Goal: Information Seeking & Learning: Check status

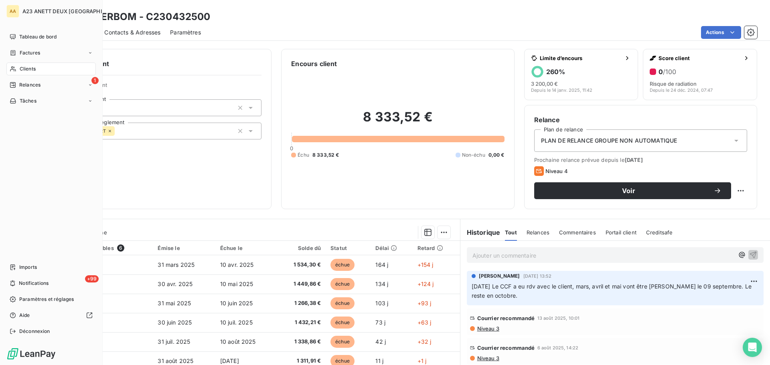
click at [24, 71] on span "Clients" at bounding box center [28, 68] width 16 height 7
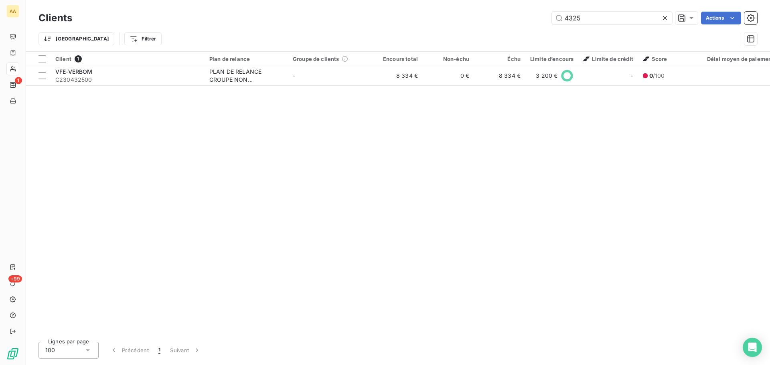
drag, startPoint x: 595, startPoint y: 22, endPoint x: 390, endPoint y: 17, distance: 205.4
click at [390, 17] on div "4325 Actions" at bounding box center [419, 18] width 675 height 13
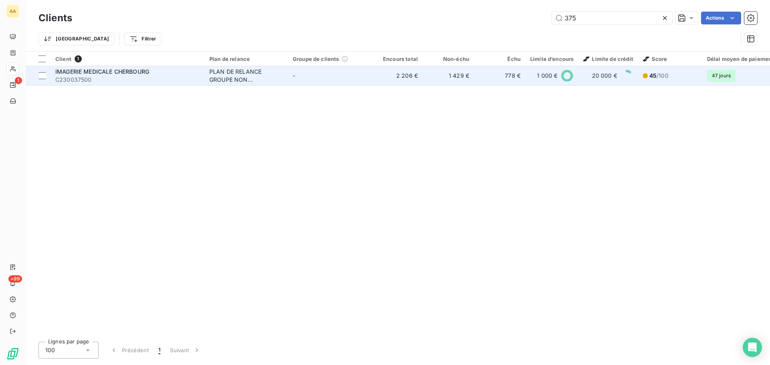
type input "375"
click at [163, 73] on div "IMAGERIE MEDICALE CHERBOURG" at bounding box center [127, 72] width 144 height 8
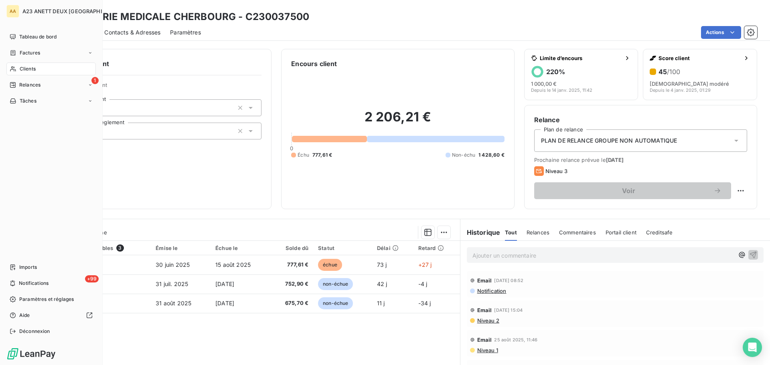
click at [39, 67] on div "Clients" at bounding box center [50, 69] width 89 height 13
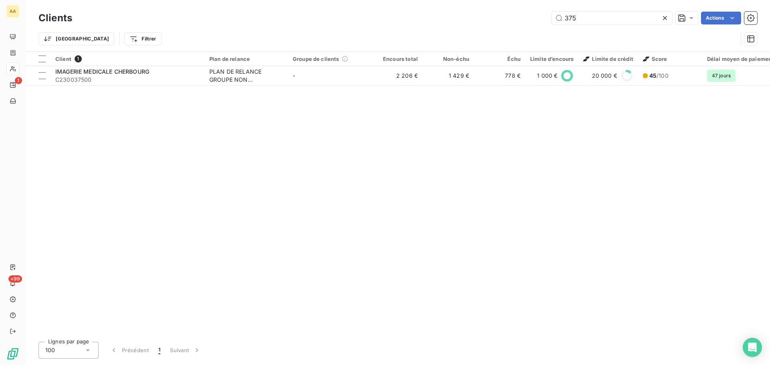
drag, startPoint x: 581, startPoint y: 20, endPoint x: 483, endPoint y: 13, distance: 98.5
click at [483, 13] on div "375 Actions" at bounding box center [419, 18] width 675 height 13
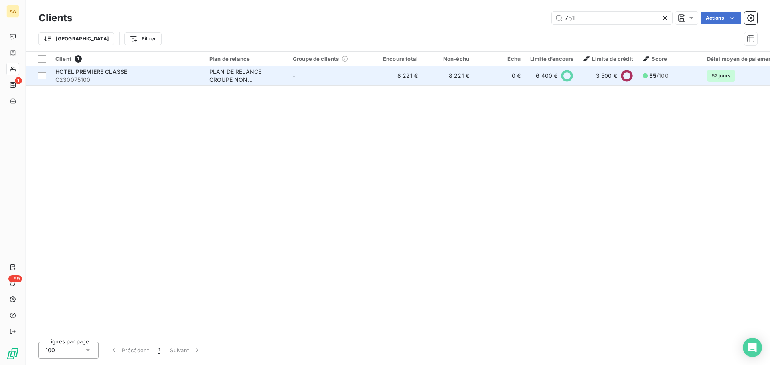
type input "751"
click at [99, 79] on span "C230075100" at bounding box center [127, 80] width 144 height 8
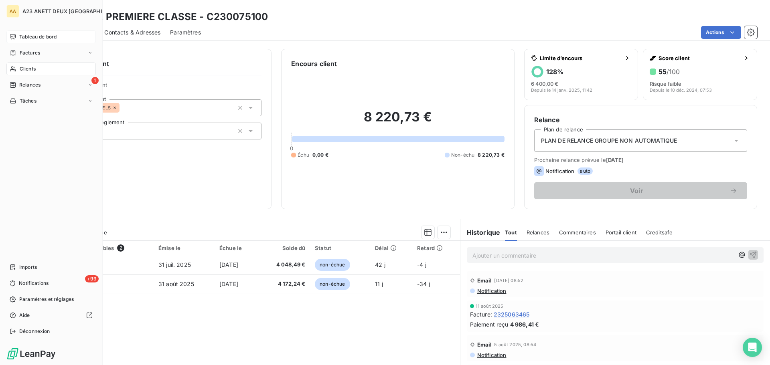
click at [28, 34] on span "Tableau de bord" at bounding box center [37, 36] width 37 height 7
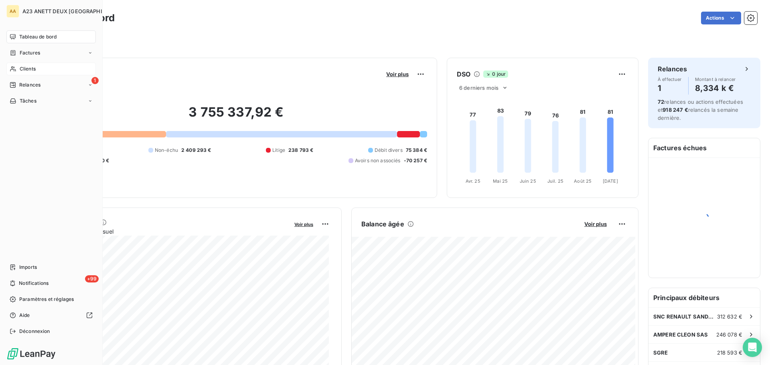
click at [28, 73] on div "Clients" at bounding box center [50, 69] width 89 height 13
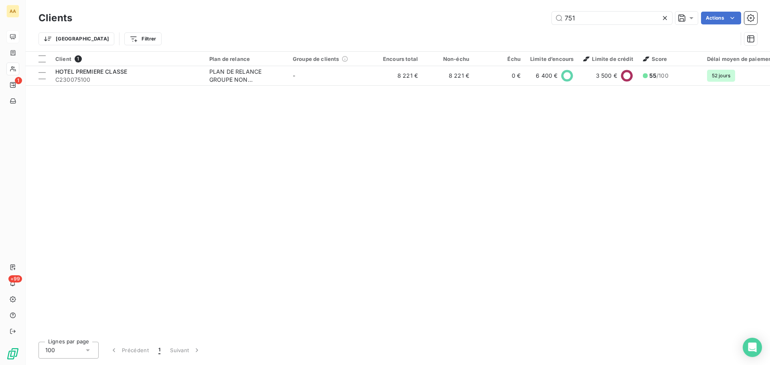
drag, startPoint x: 582, startPoint y: 19, endPoint x: 474, endPoint y: 18, distance: 107.9
click at [481, 18] on div "751 Actions" at bounding box center [419, 18] width 675 height 13
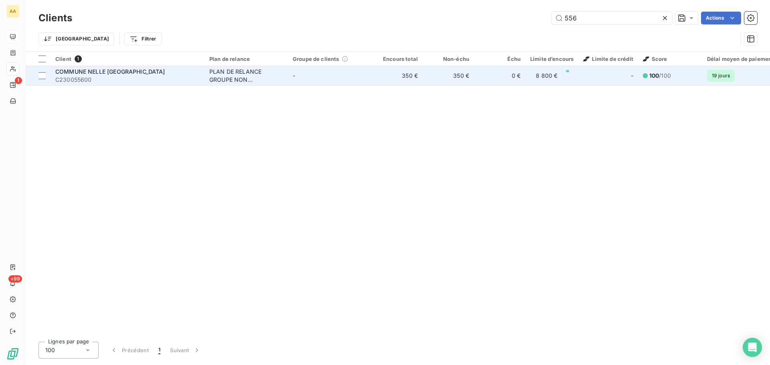
type input "556"
click at [168, 77] on span "C230055600" at bounding box center [127, 80] width 144 height 8
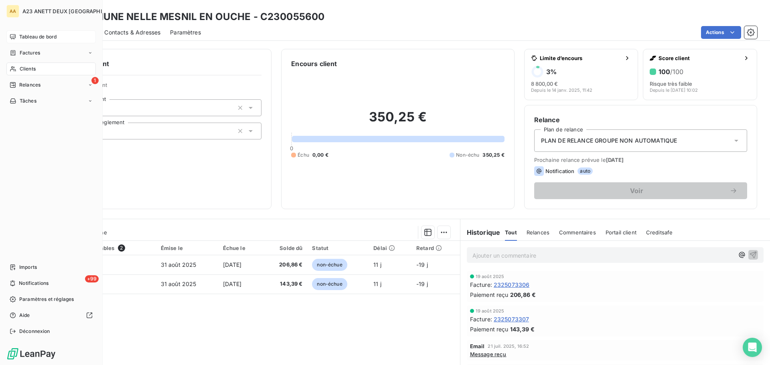
drag, startPoint x: 32, startPoint y: 70, endPoint x: 91, endPoint y: 68, distance: 59.4
click at [32, 70] on span "Clients" at bounding box center [28, 68] width 16 height 7
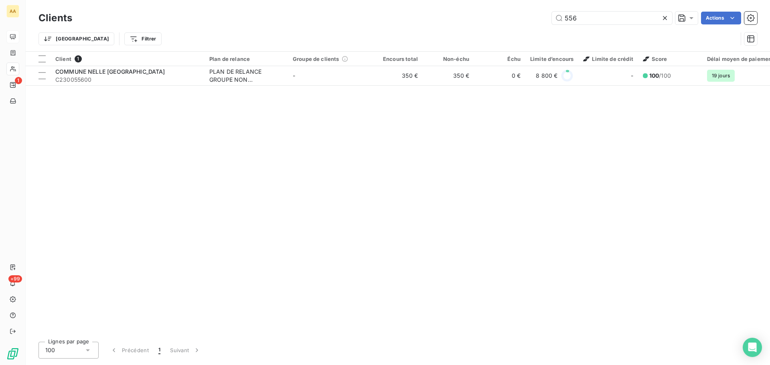
drag, startPoint x: 589, startPoint y: 22, endPoint x: 487, endPoint y: 14, distance: 102.6
click at [506, 16] on div "556 Actions" at bounding box center [419, 18] width 675 height 13
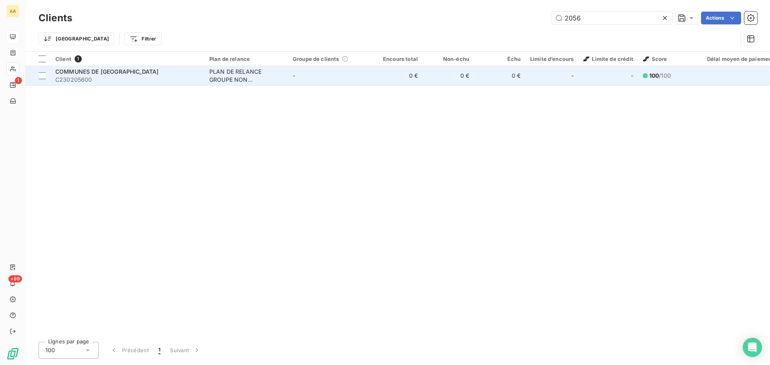
type input "2056"
click at [131, 77] on span "C230205600" at bounding box center [127, 80] width 144 height 8
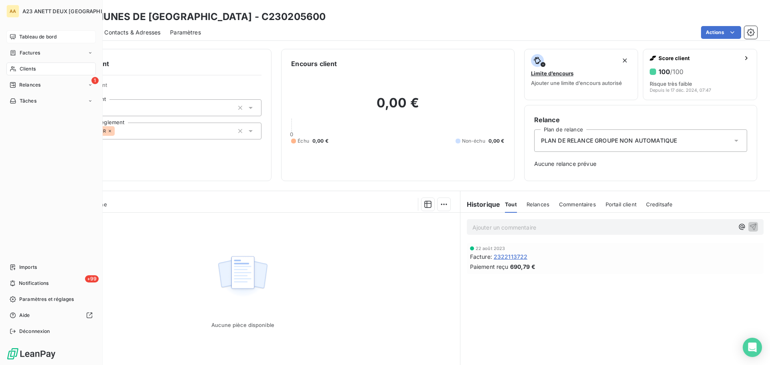
click at [28, 70] on span "Clients" at bounding box center [28, 68] width 16 height 7
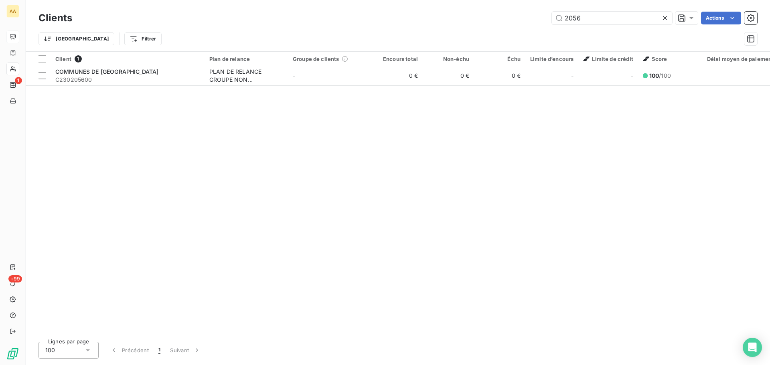
drag, startPoint x: 588, startPoint y: 21, endPoint x: 497, endPoint y: 22, distance: 91.4
click at [529, 24] on div "Clients 2056 Actions" at bounding box center [397, 18] width 719 height 17
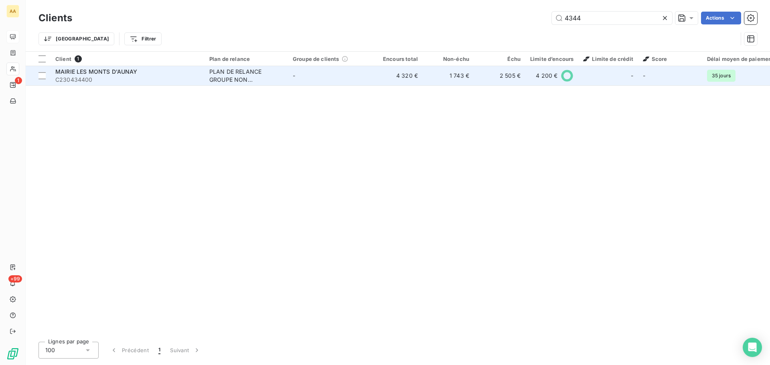
type input "4344"
click at [99, 78] on span "C230434400" at bounding box center [127, 80] width 144 height 8
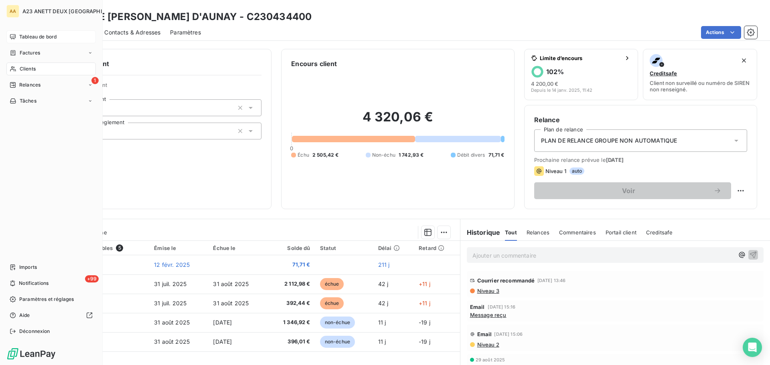
click at [32, 68] on span "Clients" at bounding box center [28, 68] width 16 height 7
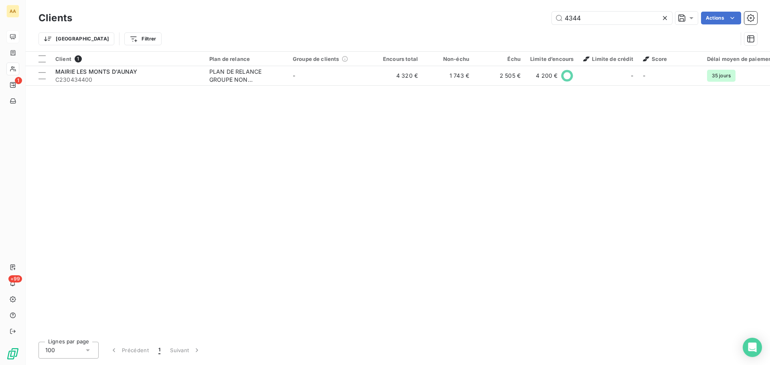
drag, startPoint x: 589, startPoint y: 21, endPoint x: 285, endPoint y: 6, distance: 304.3
click at [379, 24] on div "4344 Actions" at bounding box center [419, 18] width 675 height 13
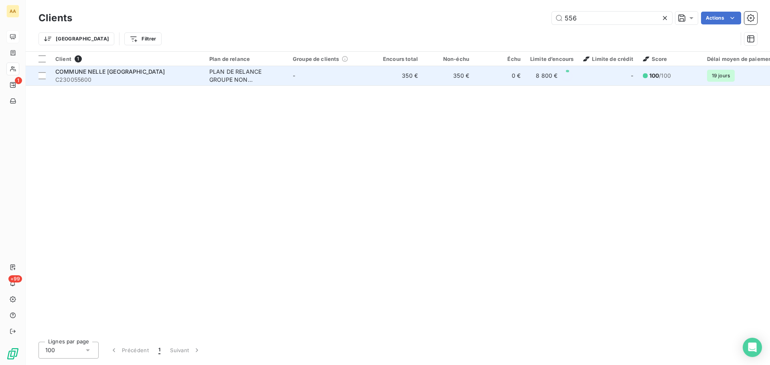
type input "556"
click at [141, 81] on span "C230055600" at bounding box center [127, 80] width 144 height 8
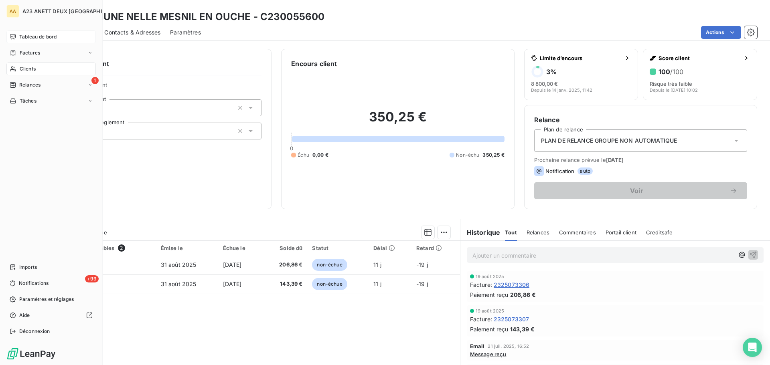
click at [24, 69] on span "Clients" at bounding box center [28, 68] width 16 height 7
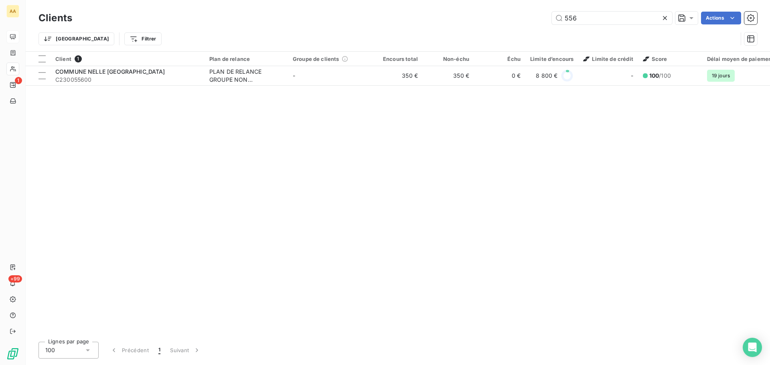
drag, startPoint x: 587, startPoint y: 22, endPoint x: 486, endPoint y: 18, distance: 101.1
click at [499, 20] on div "556 Actions" at bounding box center [419, 18] width 675 height 13
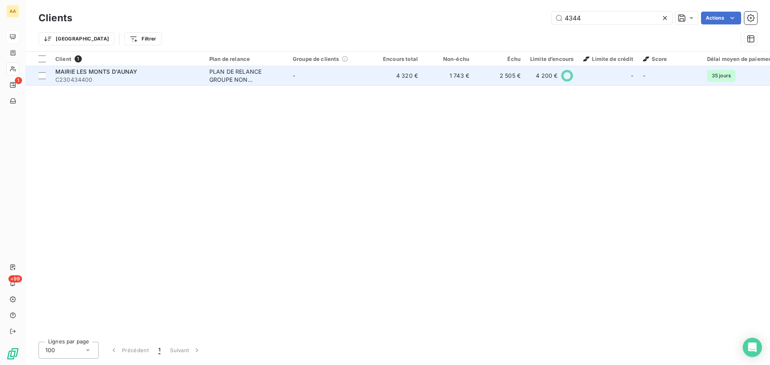
type input "4344"
click at [186, 79] on span "C230434400" at bounding box center [127, 80] width 144 height 8
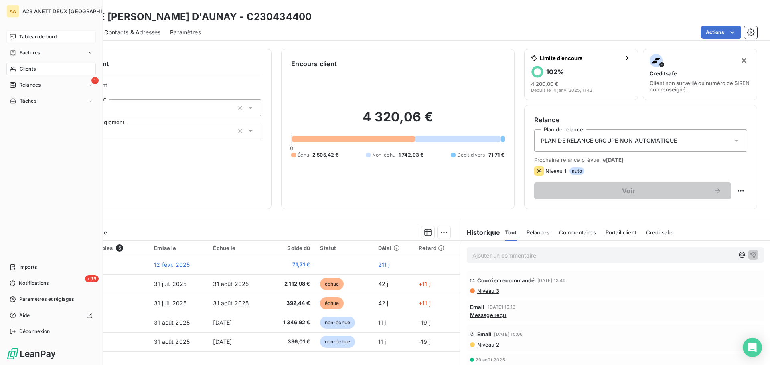
click at [26, 66] on span "Clients" at bounding box center [28, 68] width 16 height 7
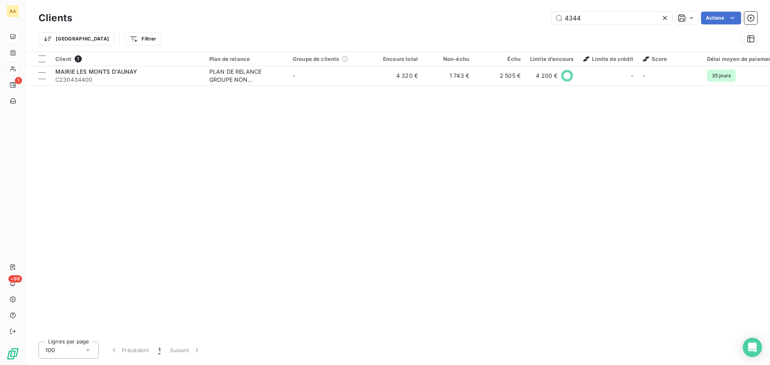
drag, startPoint x: 589, startPoint y: 20, endPoint x: 478, endPoint y: 17, distance: 110.7
click at [497, 21] on div "4344 Actions" at bounding box center [419, 18] width 675 height 13
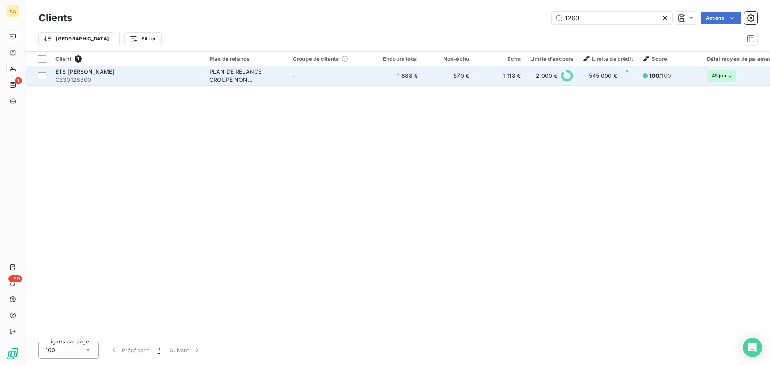
type input "1263"
click at [152, 75] on div "ETS [PERSON_NAME]" at bounding box center [127, 72] width 144 height 8
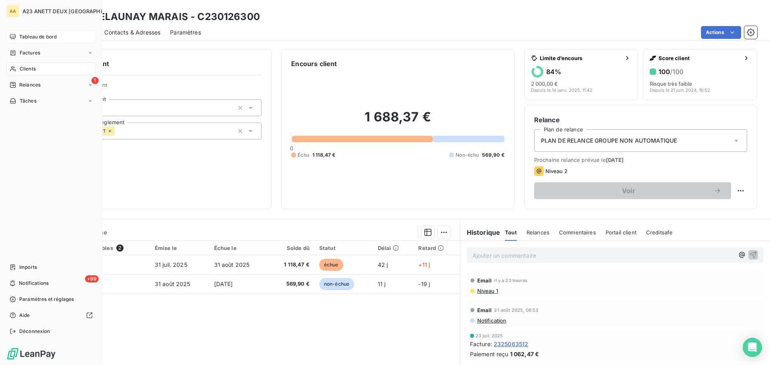
click at [21, 67] on span "Clients" at bounding box center [28, 68] width 16 height 7
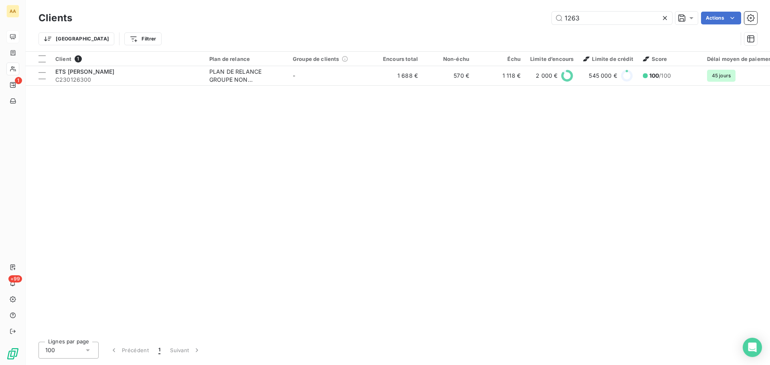
drag, startPoint x: 546, startPoint y: 21, endPoint x: 521, endPoint y: 18, distance: 24.7
click at [523, 18] on div "1263 Actions" at bounding box center [419, 18] width 675 height 13
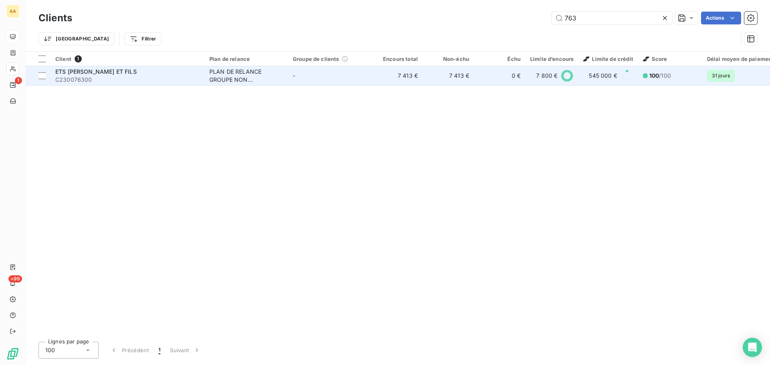
type input "763"
click at [128, 78] on span "C230076300" at bounding box center [127, 80] width 144 height 8
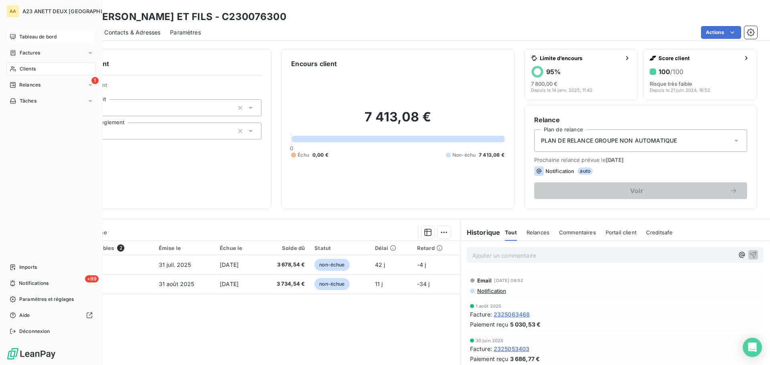
click at [31, 69] on span "Clients" at bounding box center [28, 68] width 16 height 7
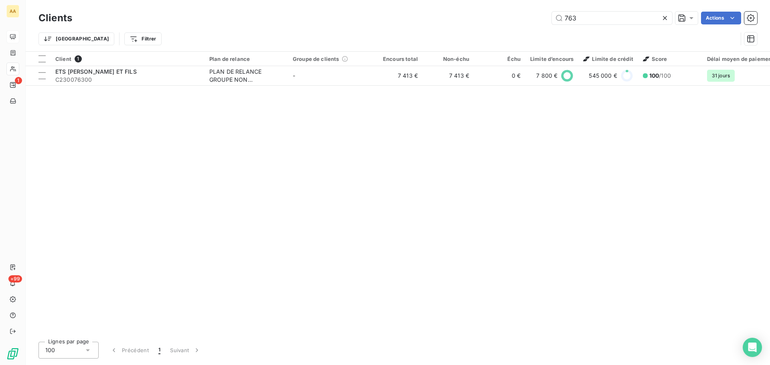
drag, startPoint x: 588, startPoint y: 21, endPoint x: 420, endPoint y: 1, distance: 169.6
click at [440, 12] on div "763 Actions" at bounding box center [419, 18] width 675 height 13
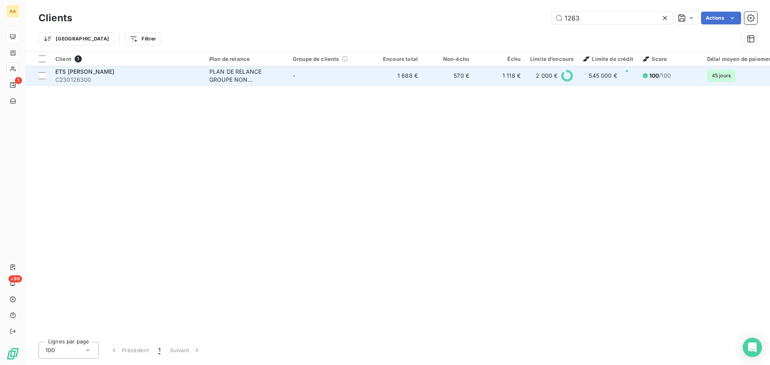
type input "1263"
click at [130, 73] on div "ETS [PERSON_NAME]" at bounding box center [127, 72] width 144 height 8
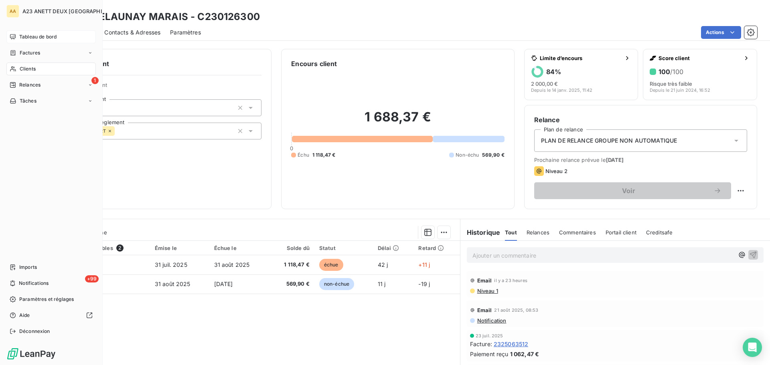
click at [25, 68] on span "Clients" at bounding box center [28, 68] width 16 height 7
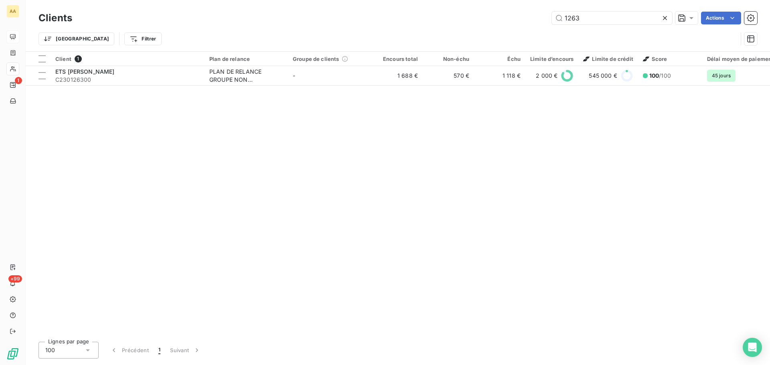
drag, startPoint x: 590, startPoint y: 15, endPoint x: 382, endPoint y: 13, distance: 208.1
click at [450, 25] on div "Clients 1263 Actions" at bounding box center [397, 18] width 719 height 17
type input "313"
click at [118, 64] on th "Client 1" at bounding box center [128, 59] width 154 height 14
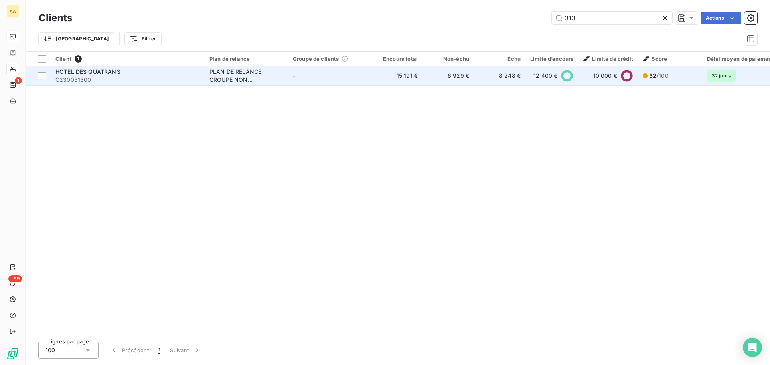
click at [126, 75] on div "HOTEL DES QUATRANS" at bounding box center [127, 72] width 144 height 8
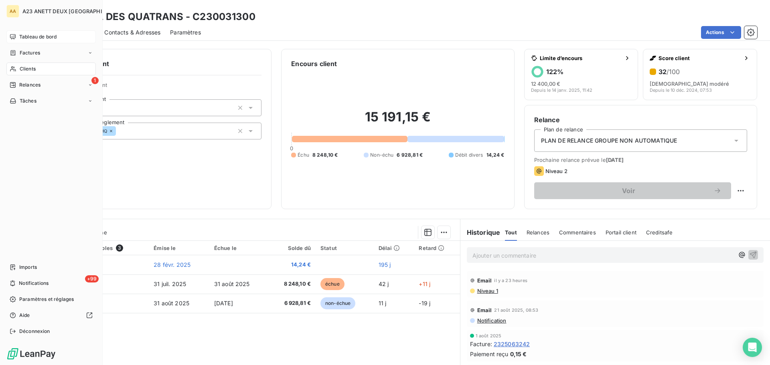
click at [28, 69] on span "Clients" at bounding box center [28, 68] width 16 height 7
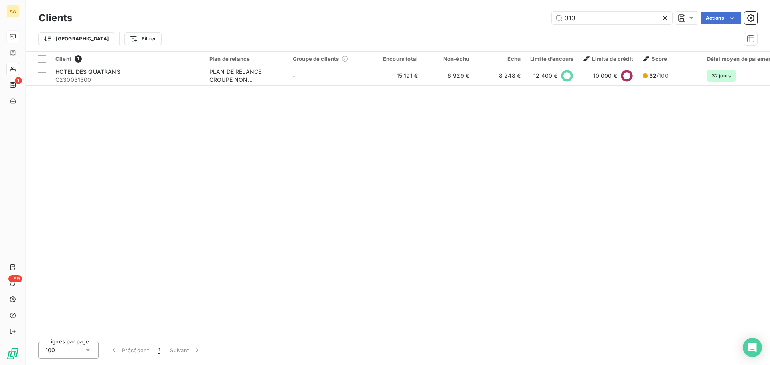
drag, startPoint x: 556, startPoint y: 19, endPoint x: 324, endPoint y: 0, distance: 232.6
click at [354, 7] on div "Clients 313 Actions Trier Filtrer" at bounding box center [398, 25] width 744 height 51
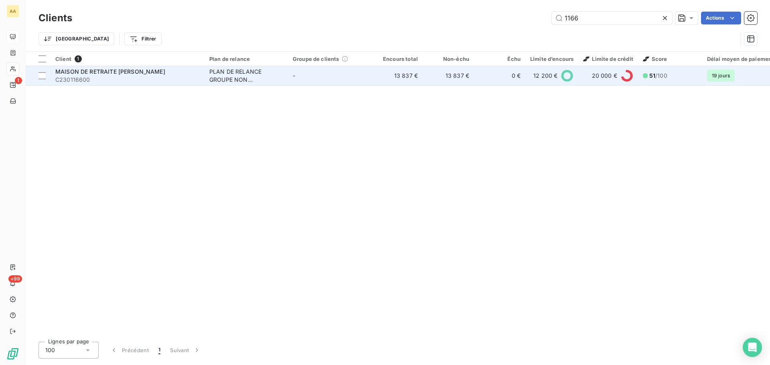
type input "1166"
click at [139, 70] on span "MAISON DE RETRAITE [PERSON_NAME]" at bounding box center [110, 71] width 110 height 7
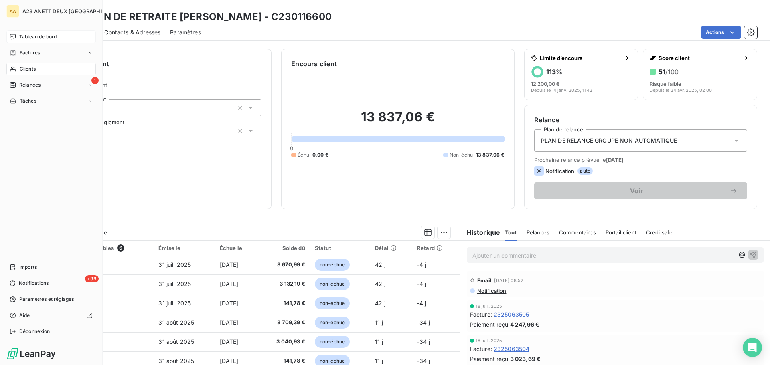
drag, startPoint x: 29, startPoint y: 69, endPoint x: 51, endPoint y: 69, distance: 22.1
click at [29, 69] on span "Clients" at bounding box center [28, 68] width 16 height 7
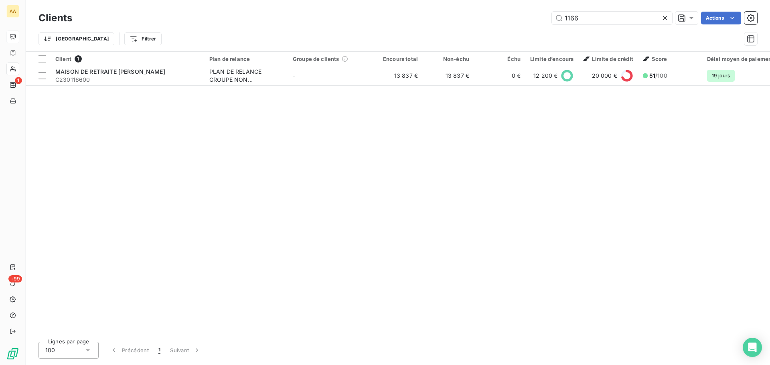
drag, startPoint x: 610, startPoint y: 21, endPoint x: 369, endPoint y: -11, distance: 242.7
click at [369, 0] on html "AA 1 +99 Clients 1166 Actions Trier Filtrer Client 1 Plan de relance Groupe de …" at bounding box center [385, 182] width 770 height 365
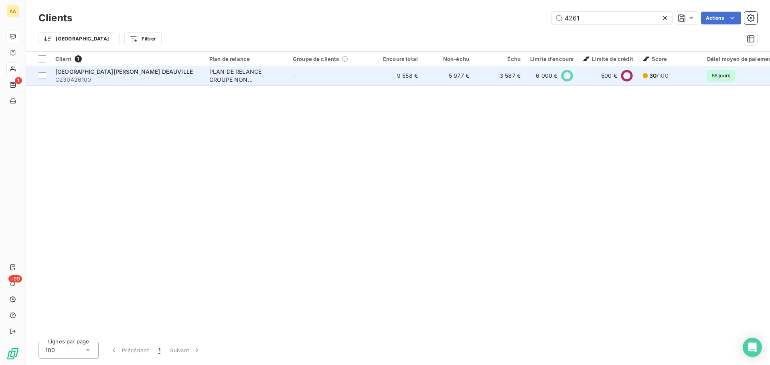
type input "4261"
click at [108, 77] on span "C230426100" at bounding box center [127, 80] width 144 height 8
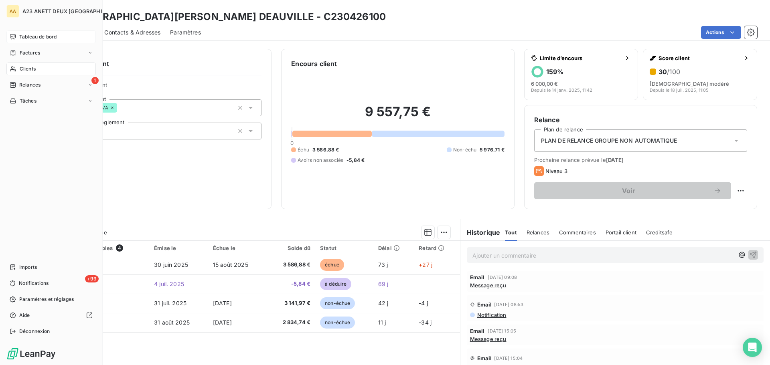
click at [27, 69] on span "Clients" at bounding box center [28, 68] width 16 height 7
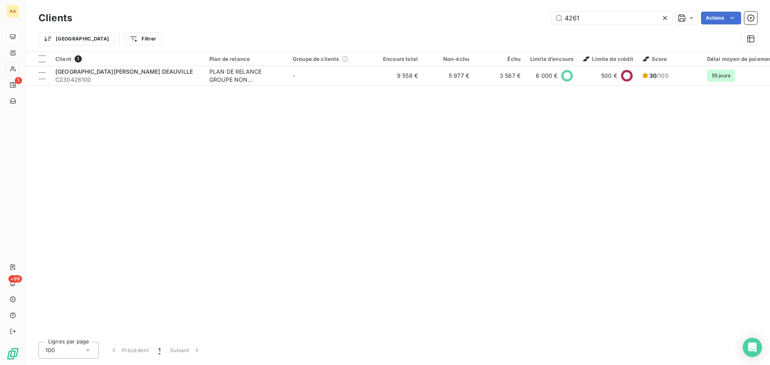
drag, startPoint x: 589, startPoint y: 17, endPoint x: 512, endPoint y: 16, distance: 77.0
click at [531, 16] on div "4261 Actions" at bounding box center [419, 18] width 675 height 13
type input "2"
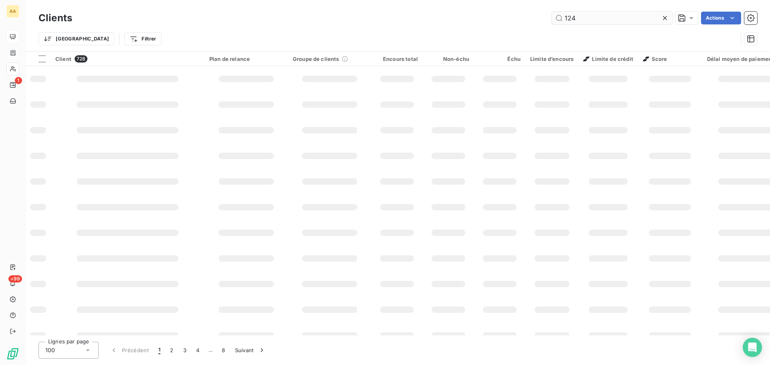
click at [575, 19] on input "124" at bounding box center [612, 18] width 120 height 13
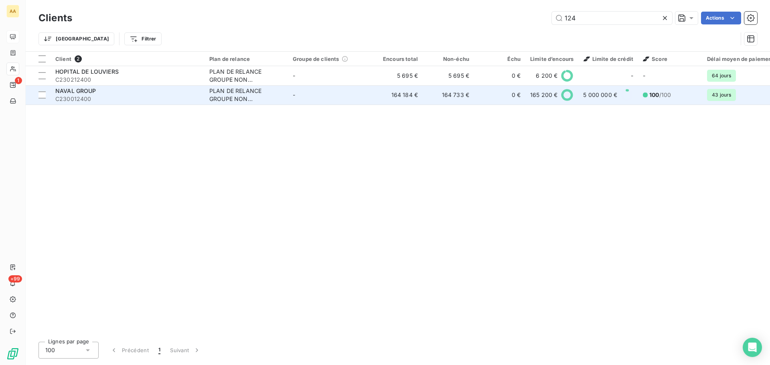
type input "124"
click at [125, 101] on span "C230012400" at bounding box center [127, 99] width 144 height 8
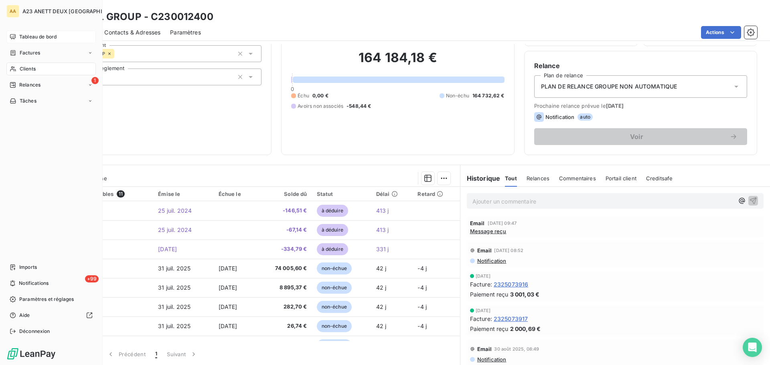
click at [28, 35] on span "Tableau de bord" at bounding box center [37, 36] width 37 height 7
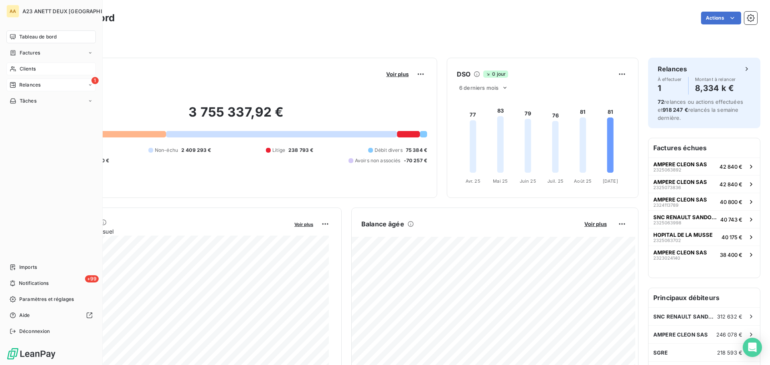
click at [27, 86] on span "Relances" at bounding box center [29, 84] width 21 height 7
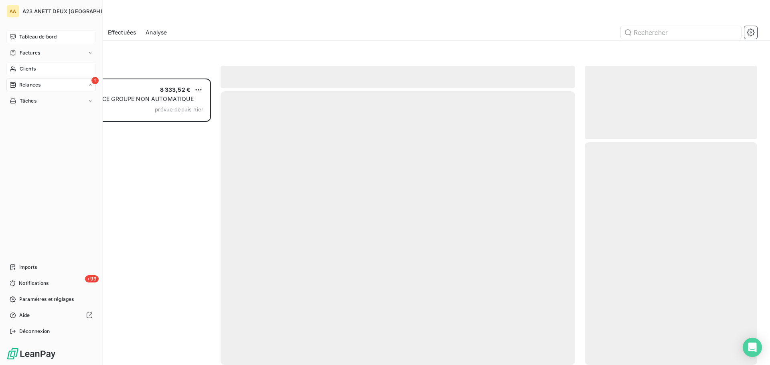
scroll to position [281, 166]
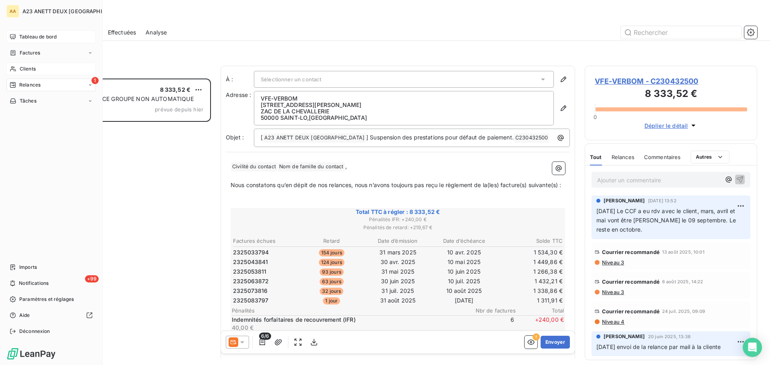
click at [21, 65] on div "Clients" at bounding box center [50, 69] width 89 height 13
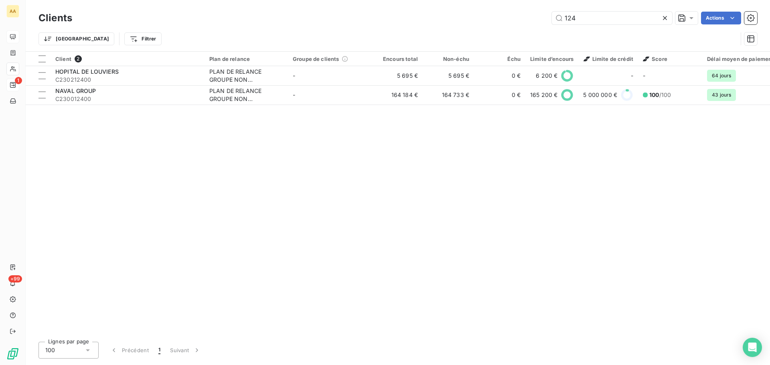
drag, startPoint x: 600, startPoint y: 20, endPoint x: 498, endPoint y: 12, distance: 102.2
click at [511, 13] on div "124 Actions" at bounding box center [419, 18] width 675 height 13
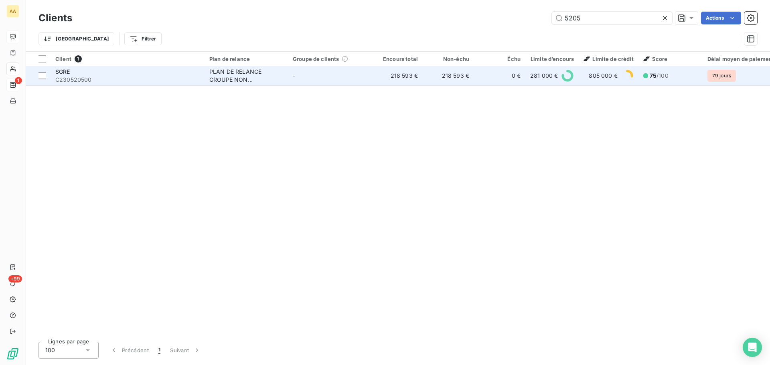
type input "5205"
click at [131, 79] on span "C230520500" at bounding box center [127, 80] width 144 height 8
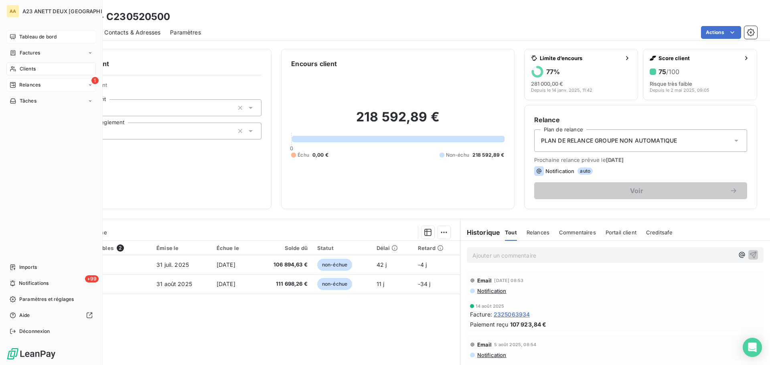
click at [49, 36] on span "Tableau de bord" at bounding box center [37, 36] width 37 height 7
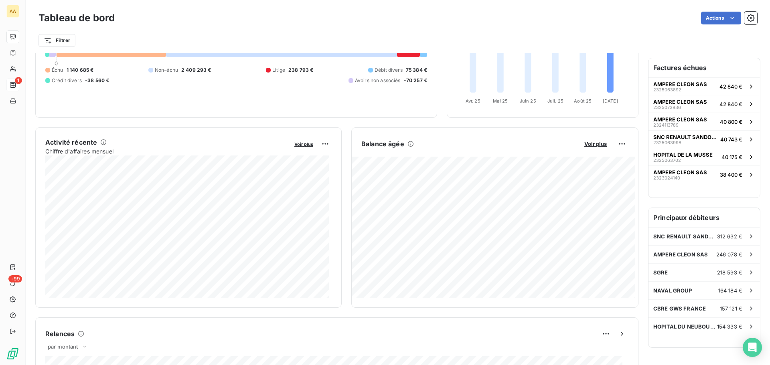
scroll to position [121, 0]
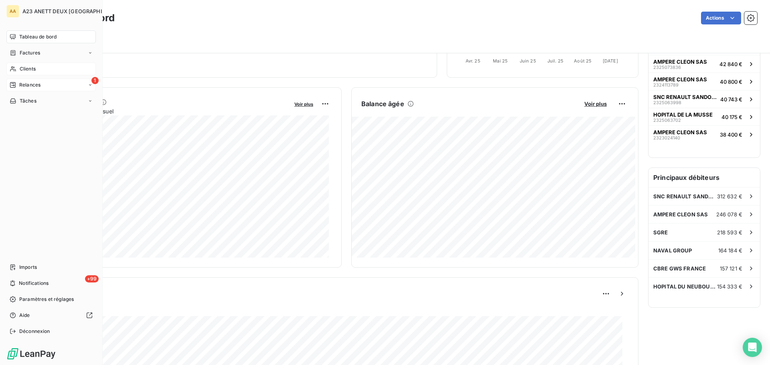
click at [29, 71] on span "Clients" at bounding box center [28, 68] width 16 height 7
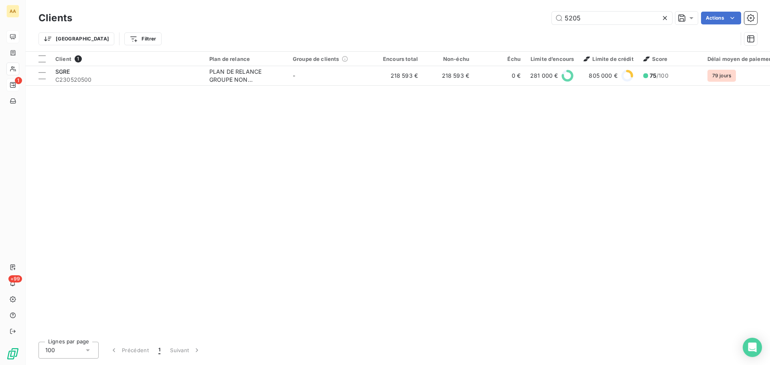
drag, startPoint x: 588, startPoint y: 21, endPoint x: 537, endPoint y: 20, distance: 51.3
click at [537, 20] on div "5205 Actions" at bounding box center [419, 18] width 675 height 13
type input "1661"
click at [136, 87] on div "Client 1 Plan de relance Groupe de clients Encours total Non-échu Échu Limite d…" at bounding box center [398, 194] width 744 height 284
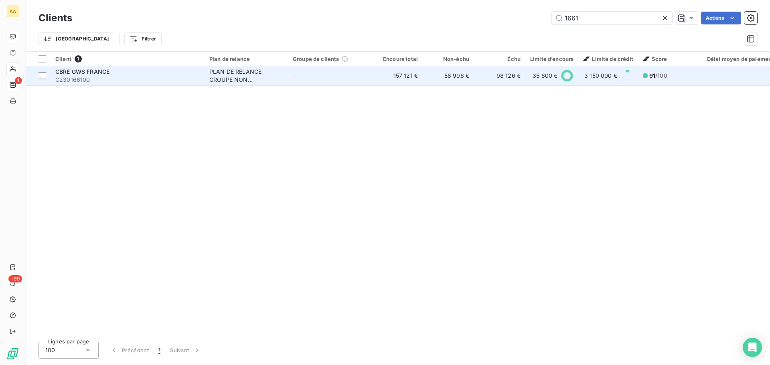
click at [136, 81] on span "C230166100" at bounding box center [127, 80] width 144 height 8
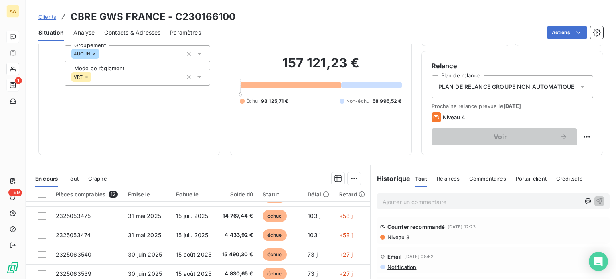
scroll to position [91, 0]
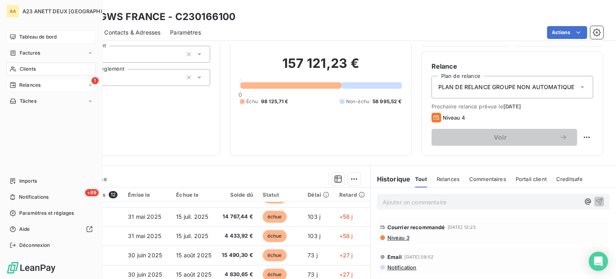
click at [35, 72] on span "Clients" at bounding box center [28, 68] width 16 height 7
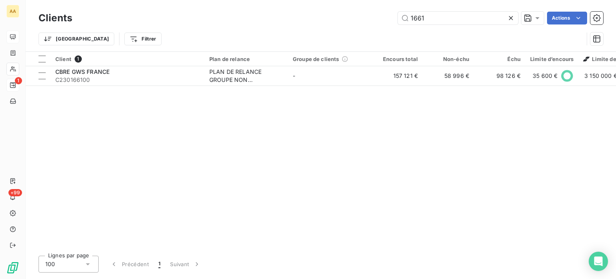
drag, startPoint x: 377, startPoint y: 25, endPoint x: 338, endPoint y: 32, distance: 40.0
click at [338, 32] on div "Clients 1661 Actions Trier Filtrer" at bounding box center [320, 31] width 565 height 42
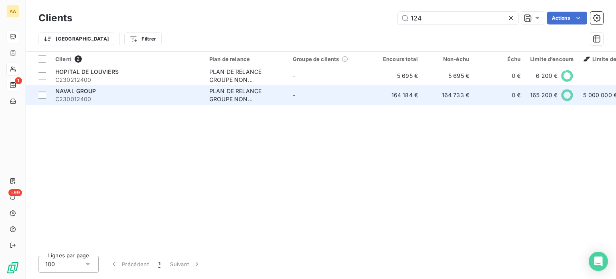
type input "124"
click at [121, 93] on div "NAVAL GROUP" at bounding box center [127, 91] width 144 height 8
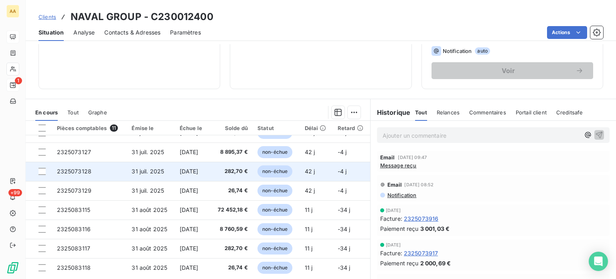
scroll to position [72, 0]
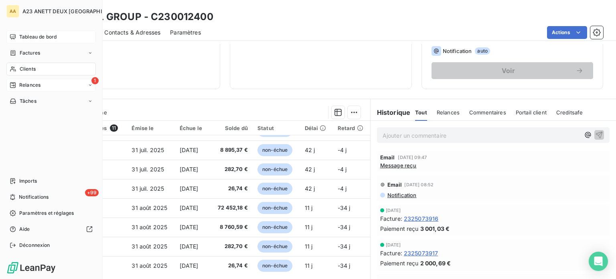
click at [48, 38] on span "Tableau de bord" at bounding box center [37, 36] width 37 height 7
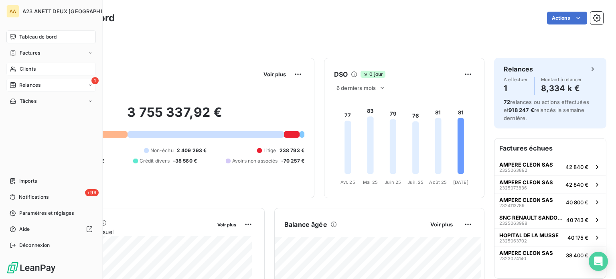
click at [29, 69] on span "Clients" at bounding box center [28, 68] width 16 height 7
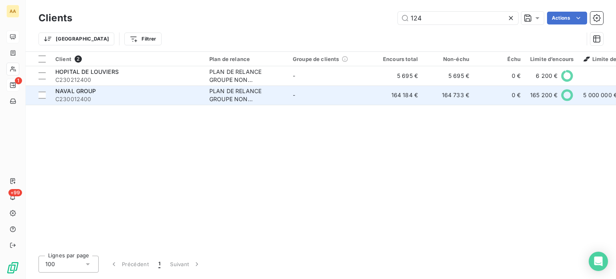
click at [129, 92] on div "NAVAL GROUP" at bounding box center [127, 91] width 144 height 8
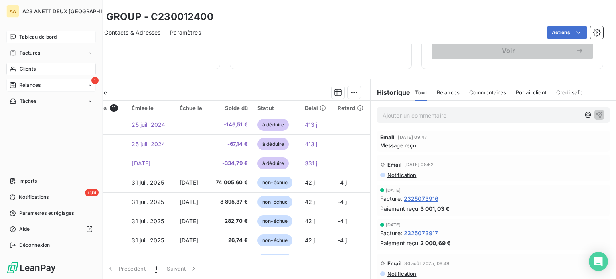
drag, startPoint x: 22, startPoint y: 64, endPoint x: 57, endPoint y: 77, distance: 36.3
click at [24, 65] on div "Clients" at bounding box center [50, 69] width 89 height 13
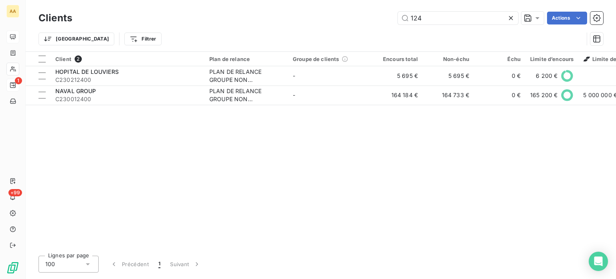
drag, startPoint x: 425, startPoint y: 19, endPoint x: 384, endPoint y: 12, distance: 41.9
click at [385, 12] on div "124 Actions" at bounding box center [342, 18] width 521 height 13
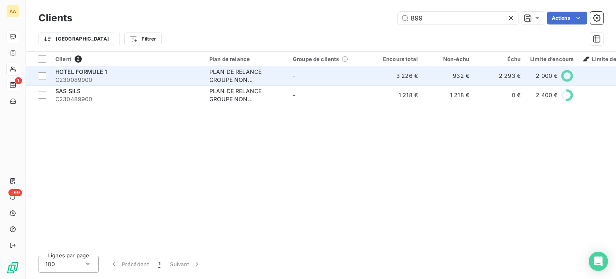
type input "899"
click at [149, 72] on div "HOTEL FORMULE 1" at bounding box center [127, 72] width 144 height 8
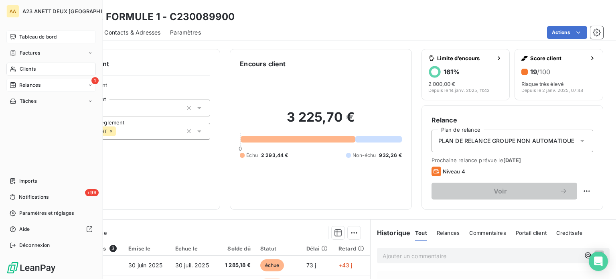
drag, startPoint x: 24, startPoint y: 72, endPoint x: 41, endPoint y: 76, distance: 17.7
click at [25, 72] on span "Clients" at bounding box center [28, 68] width 16 height 7
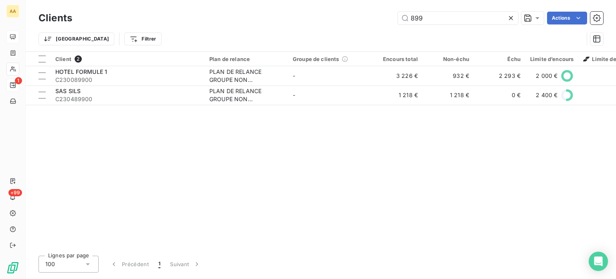
drag, startPoint x: 428, startPoint y: 21, endPoint x: 333, endPoint y: 16, distance: 95.6
click at [358, 27] on div "Clients 899 Actions Trier Filtrer" at bounding box center [320, 31] width 565 height 42
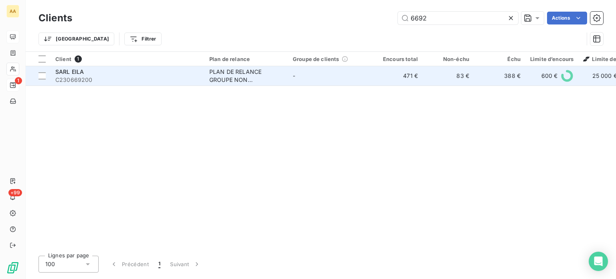
type input "6692"
click at [148, 80] on span "C230669200" at bounding box center [127, 80] width 144 height 8
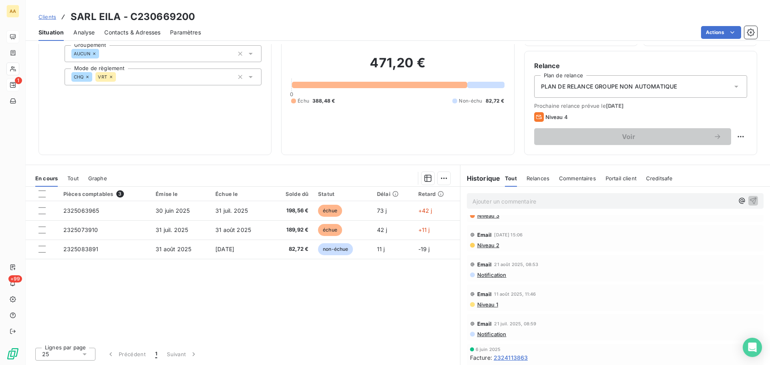
scroll to position [40, 0]
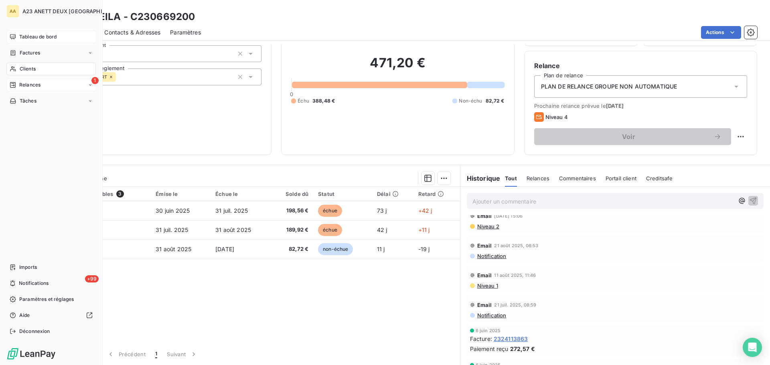
click at [29, 67] on span "Clients" at bounding box center [28, 68] width 16 height 7
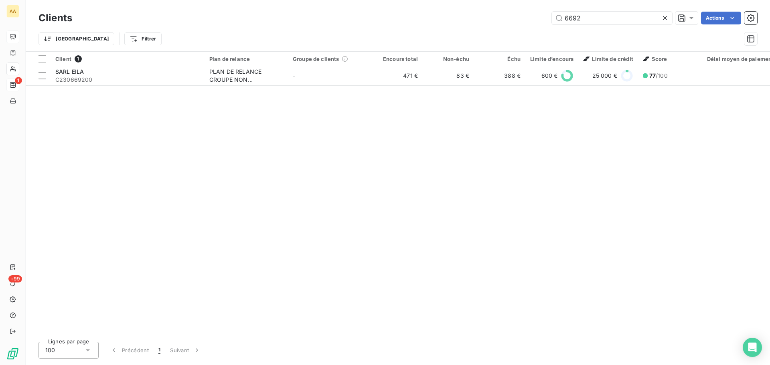
drag, startPoint x: 588, startPoint y: 17, endPoint x: 448, endPoint y: 12, distance: 140.1
click at [449, 12] on div "6692 Actions" at bounding box center [419, 18] width 675 height 13
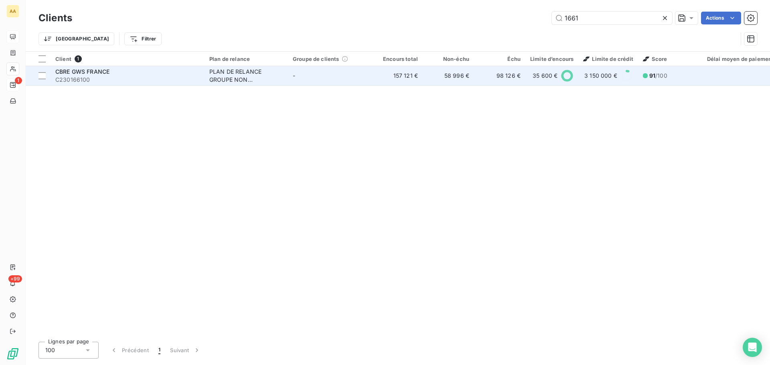
type input "1661"
click at [137, 73] on div "CBRE GWS FRANCE" at bounding box center [127, 72] width 144 height 8
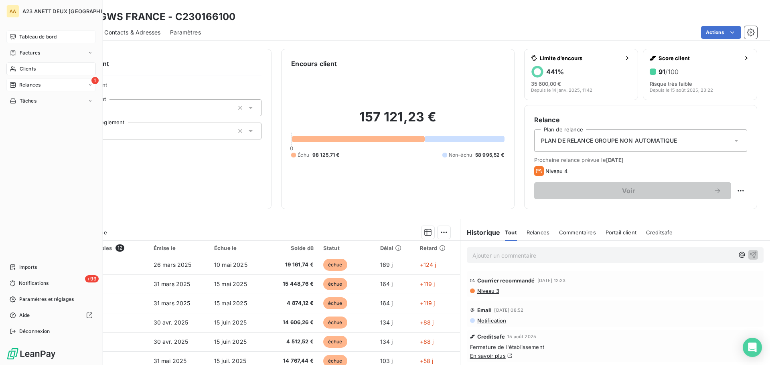
click at [27, 69] on span "Clients" at bounding box center [28, 68] width 16 height 7
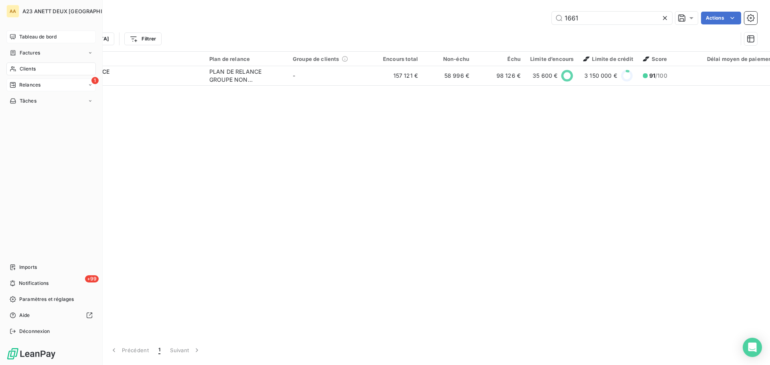
click at [33, 70] on span "Clients" at bounding box center [28, 68] width 16 height 7
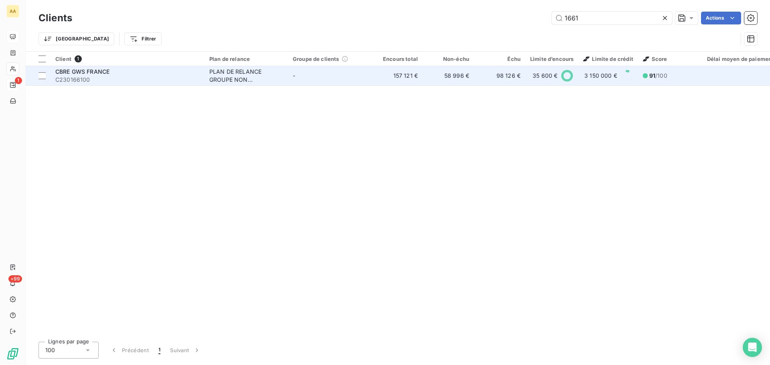
click at [92, 74] on span "CBRE GWS FRANCE" at bounding box center [82, 71] width 54 height 7
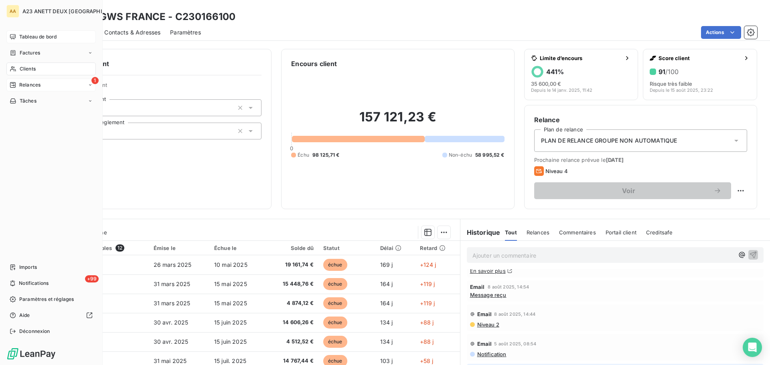
click at [35, 39] on div "Tableau de bord" at bounding box center [50, 36] width 89 height 13
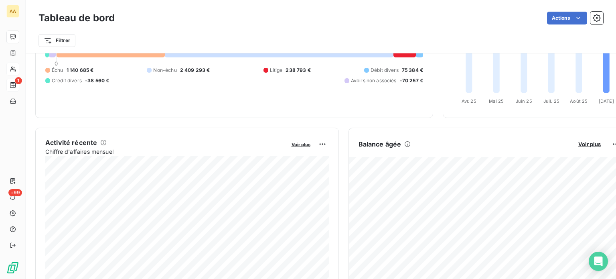
scroll to position [80, 0]
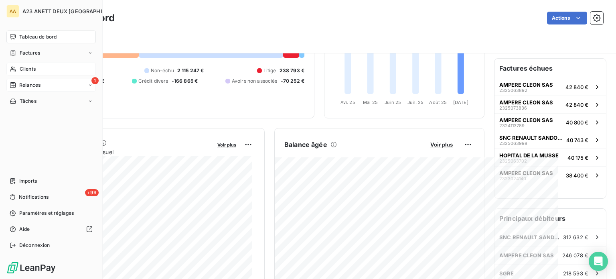
click at [28, 35] on span "Tableau de bord" at bounding box center [37, 36] width 37 height 7
click at [45, 37] on span "Tableau de bord" at bounding box center [37, 36] width 37 height 7
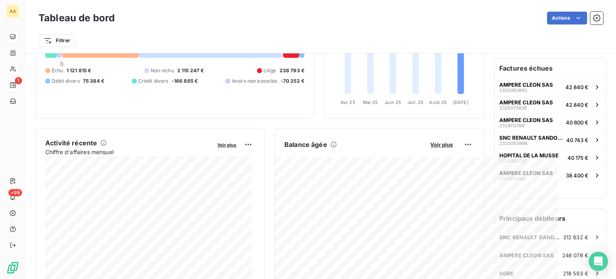
scroll to position [0, 0]
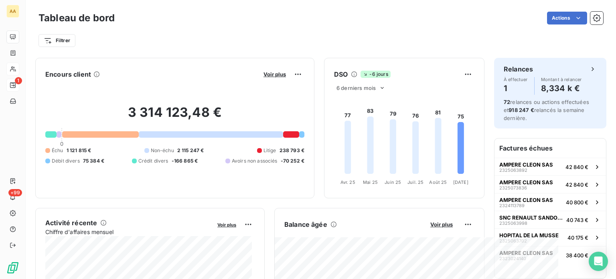
click at [269, 69] on div "Voir plus" at bounding box center [282, 74] width 43 height 13
click at [275, 74] on span "Voir plus" at bounding box center [274, 74] width 22 height 6
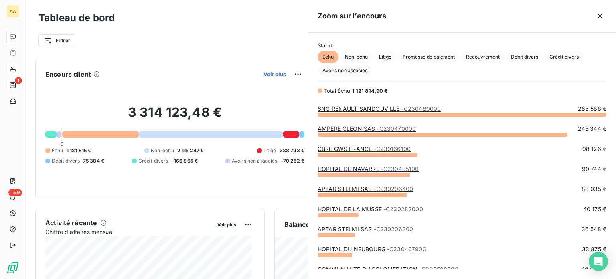
scroll to position [158, 302]
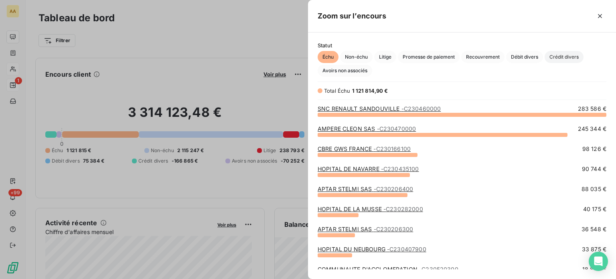
click at [556, 55] on span "Crédit divers" at bounding box center [564, 57] width 39 height 12
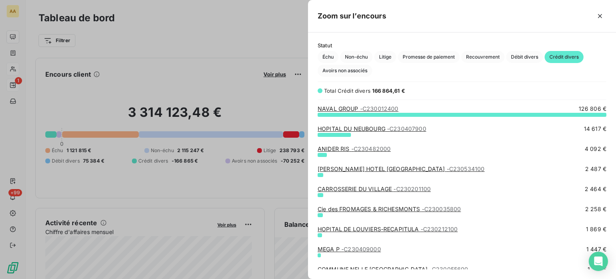
click at [170, 78] on div at bounding box center [308, 139] width 616 height 279
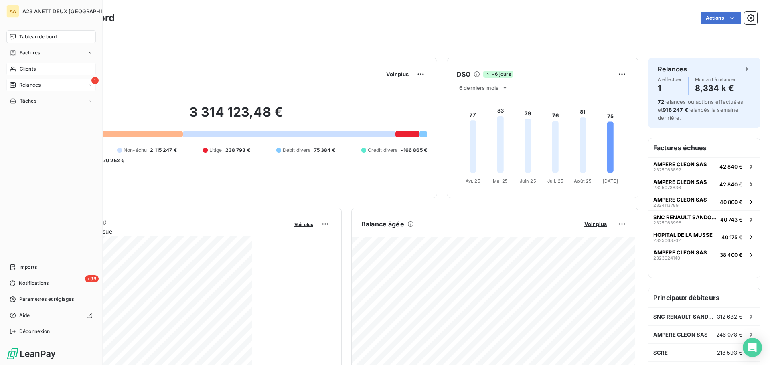
click at [31, 68] on span "Clients" at bounding box center [28, 68] width 16 height 7
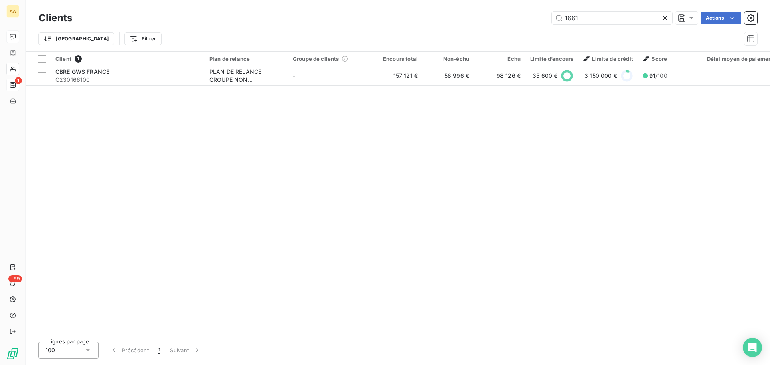
drag, startPoint x: 537, startPoint y: 21, endPoint x: 447, endPoint y: 24, distance: 90.3
click at [448, 24] on div "1661 Actions" at bounding box center [419, 18] width 675 height 13
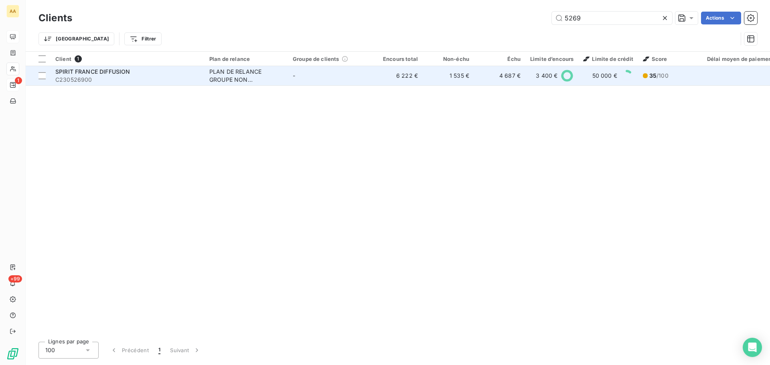
type input "5269"
click at [122, 80] on span "C230526900" at bounding box center [127, 80] width 144 height 8
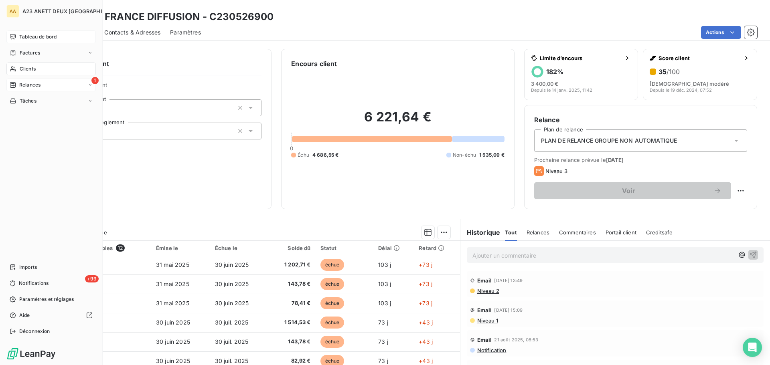
click at [45, 35] on span "Tableau de bord" at bounding box center [37, 36] width 37 height 7
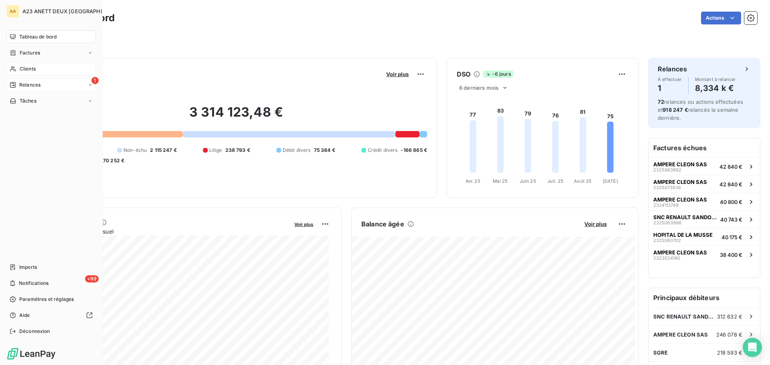
click at [28, 84] on span "Relances" at bounding box center [29, 84] width 21 height 7
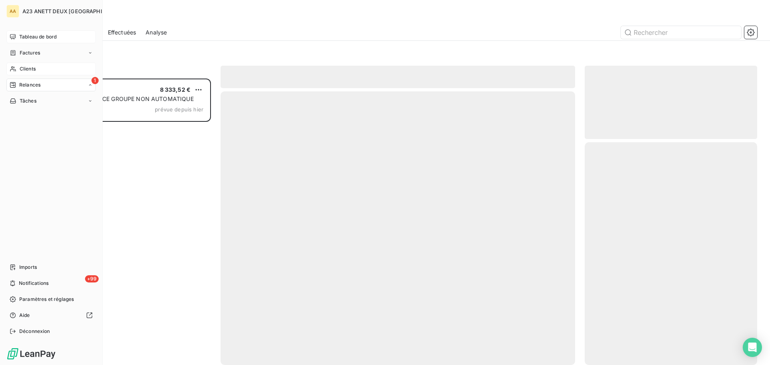
scroll to position [281, 166]
